Goal: Task Accomplishment & Management: Use online tool/utility

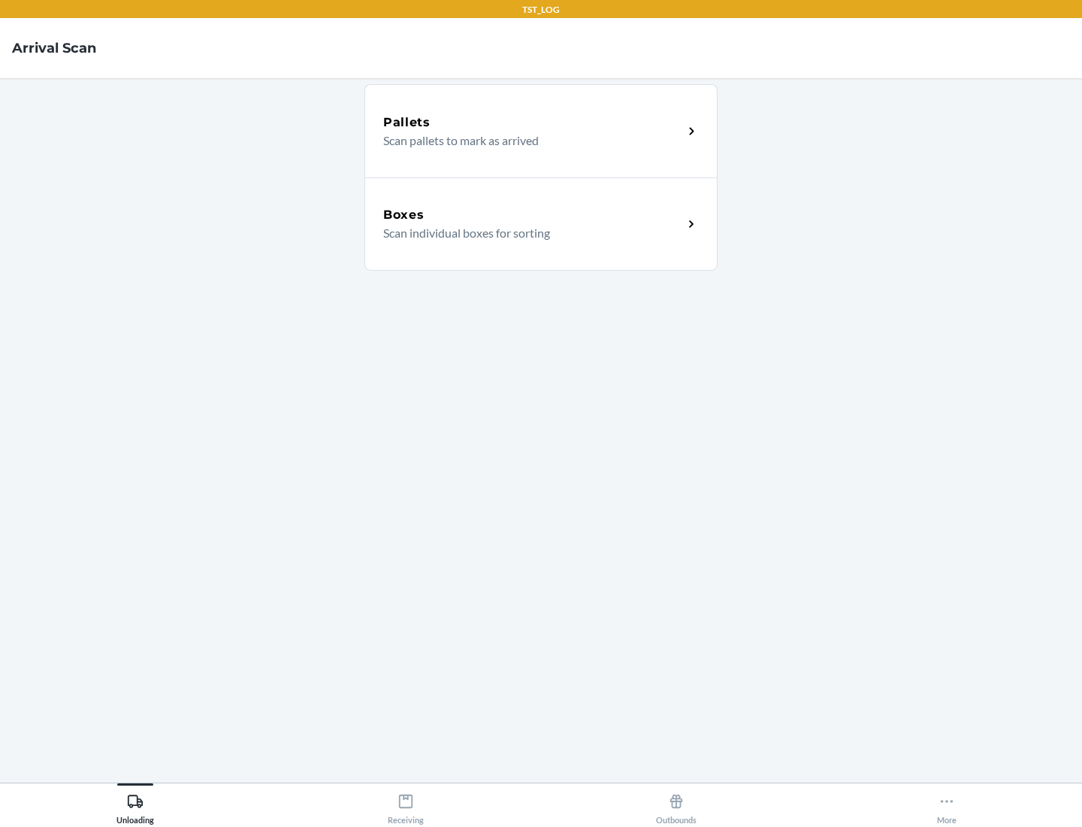
click at [533, 215] on div "Boxes" at bounding box center [533, 215] width 300 height 18
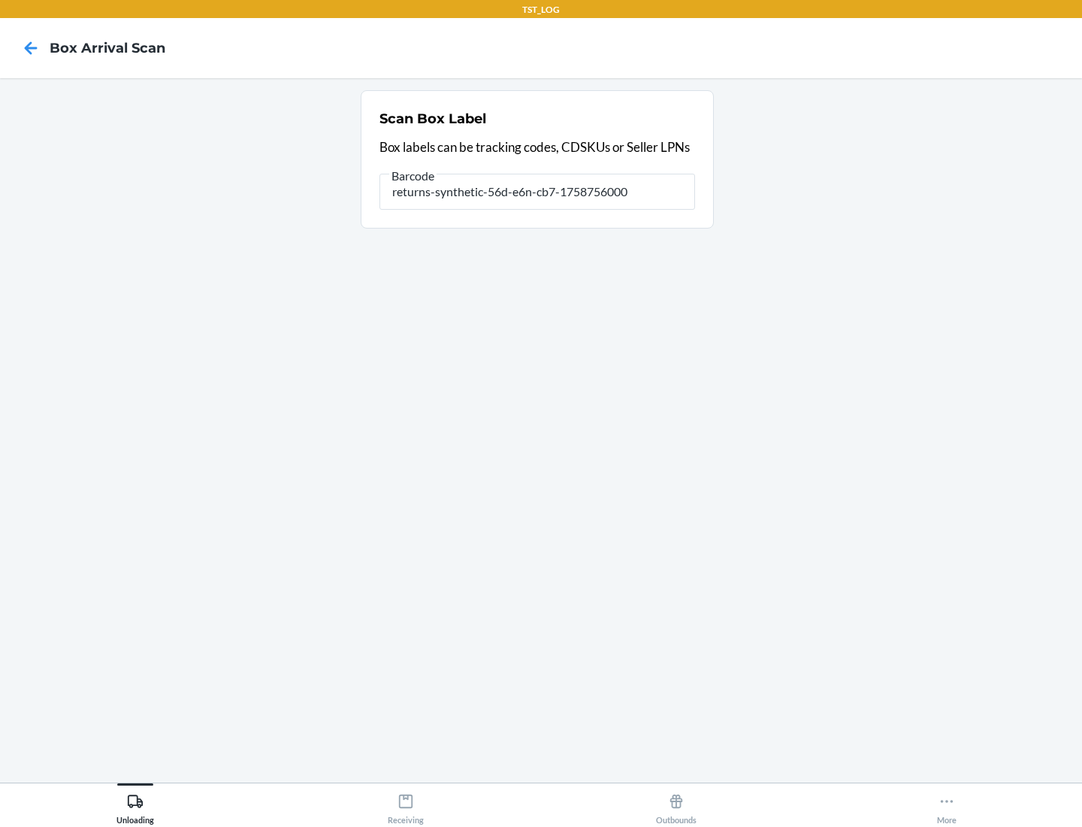
type input "returns-synthetic-56d-e6n-cb7-1758756000"
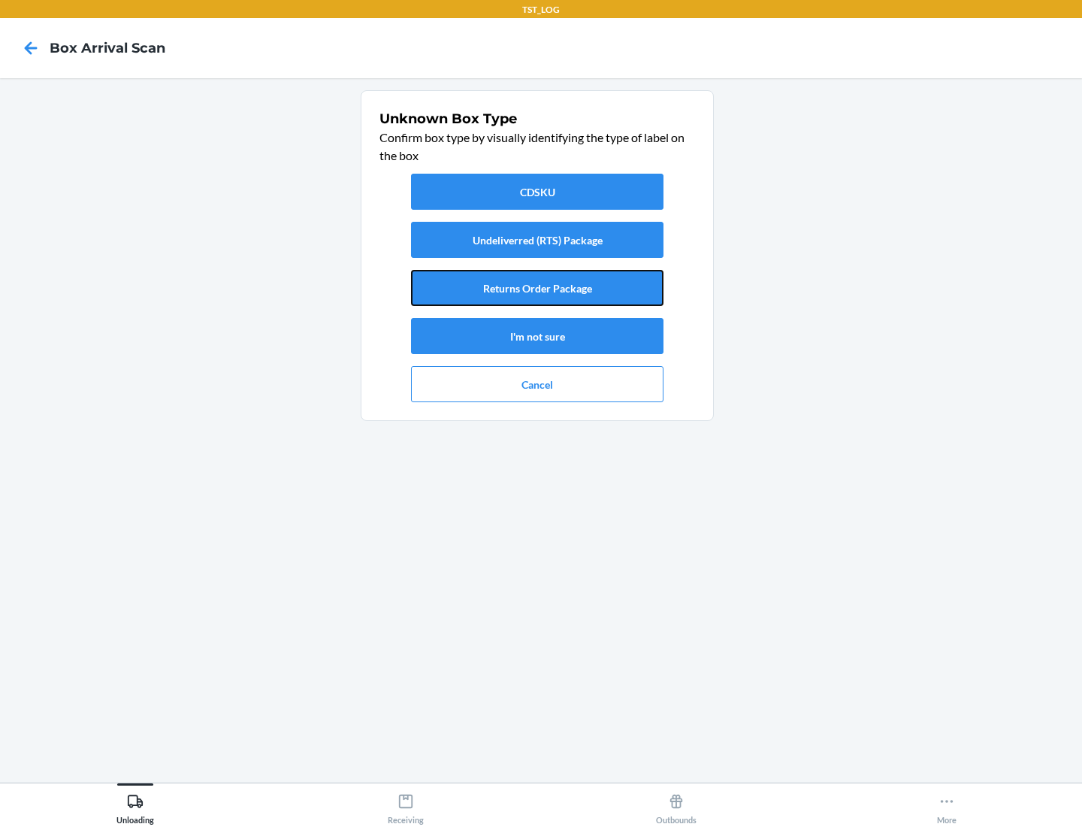
click at [537, 288] on button "Returns Order Package" at bounding box center [537, 288] width 253 height 36
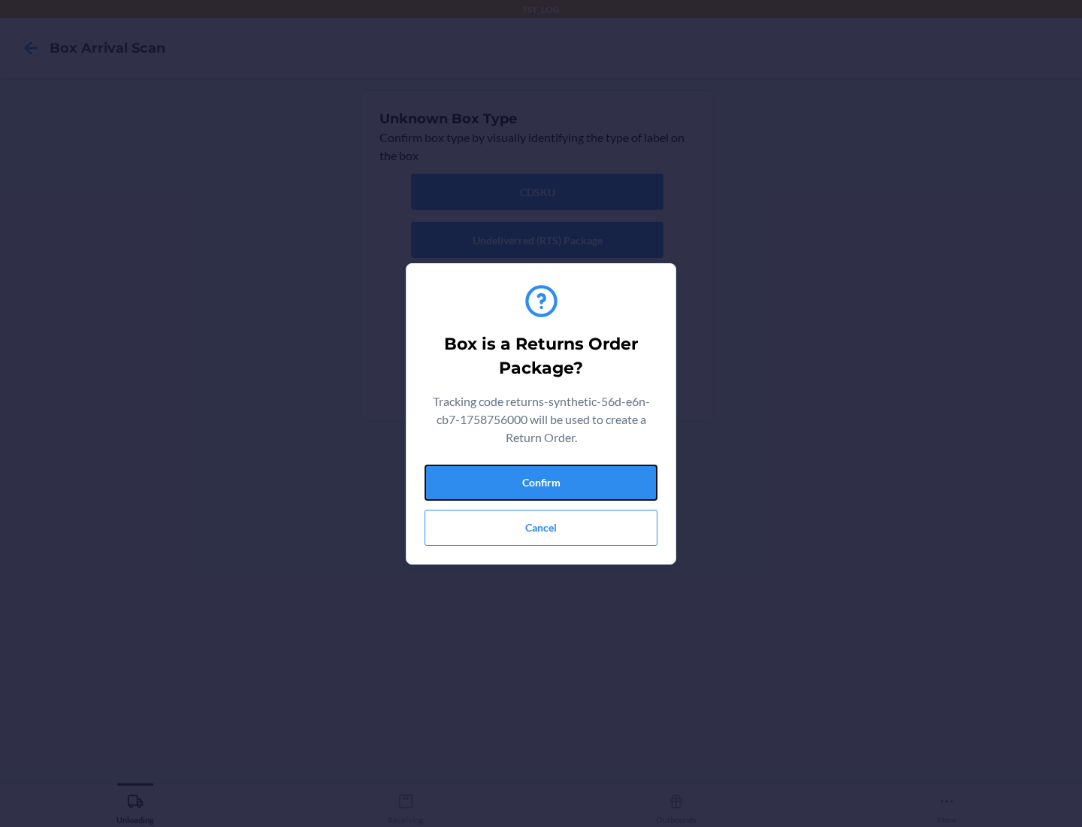
click at [541, 482] on button "Confirm" at bounding box center [541, 483] width 233 height 36
